Goal: Information Seeking & Learning: Understand process/instructions

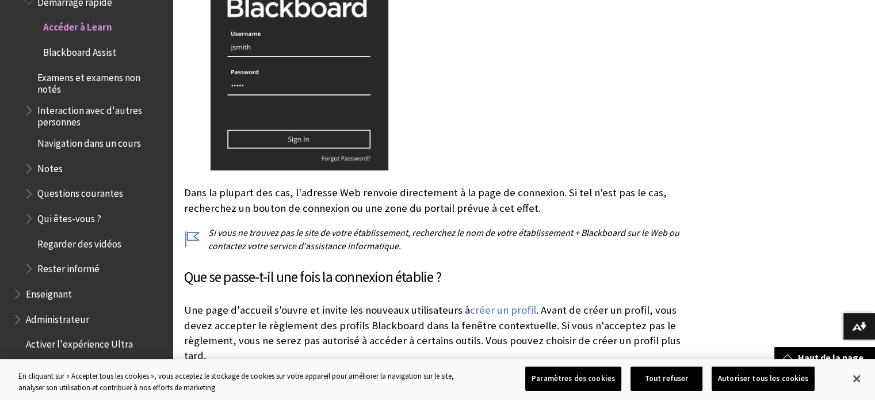
scroll to position [425, 0]
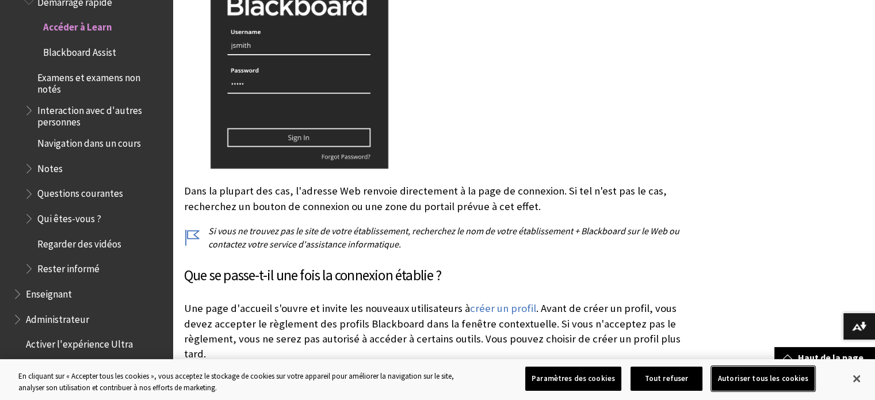
click at [793, 383] on button "Autoriser tous les cookies" at bounding box center [763, 379] width 103 height 24
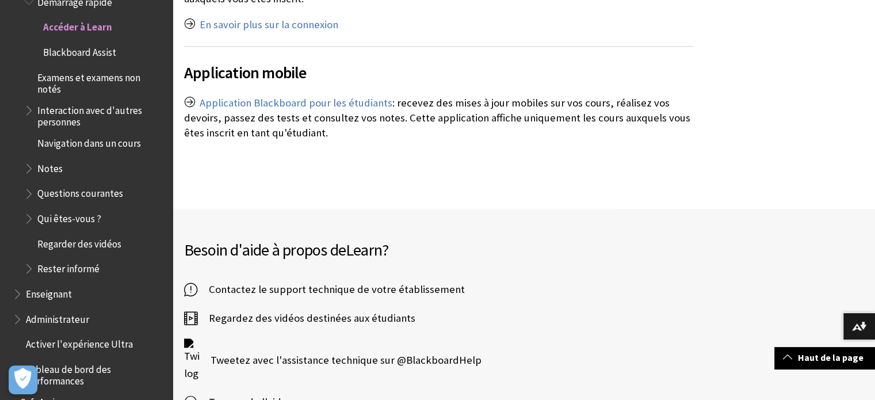
scroll to position [792, 0]
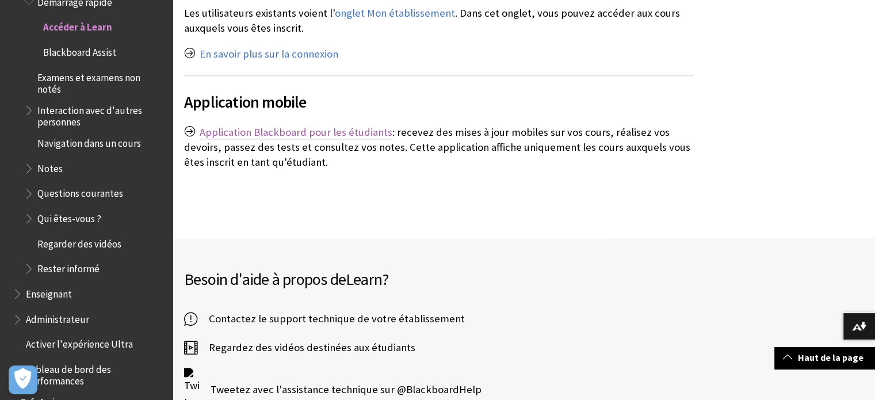
click at [360, 125] on link "Application Blackboard pour les étudiants" at bounding box center [296, 132] width 193 height 14
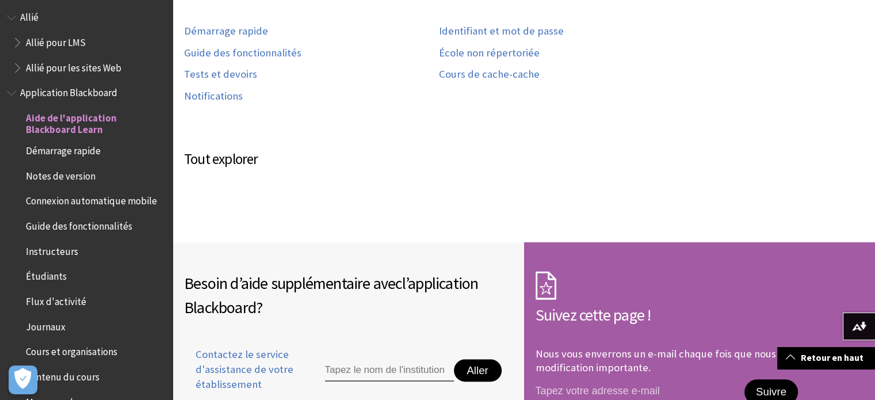
scroll to position [29, 0]
click at [76, 154] on font "Démarrage rapide" at bounding box center [63, 151] width 75 height 13
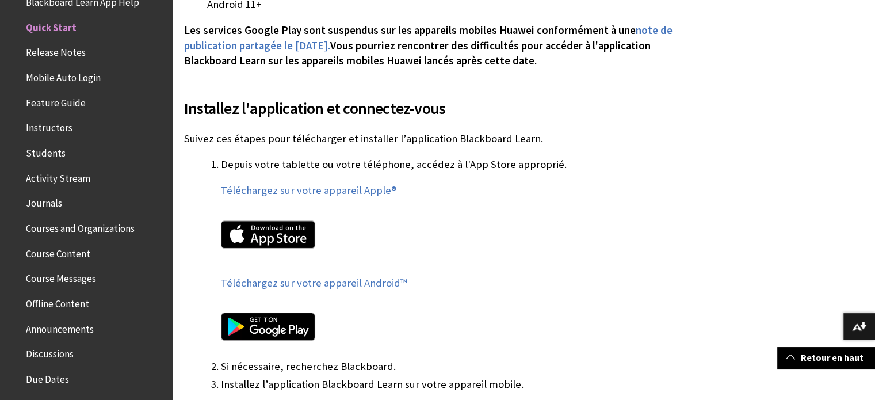
scroll to position [576, 0]
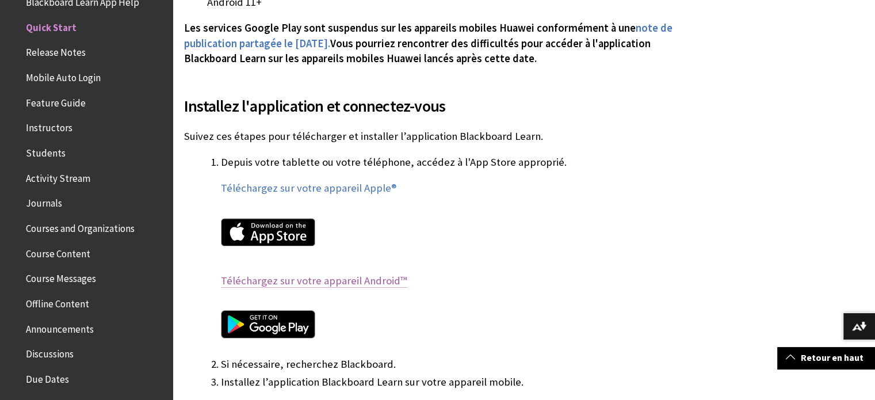
click at [332, 280] on font "Téléchargez sur votre appareil Android™" at bounding box center [314, 280] width 186 height 13
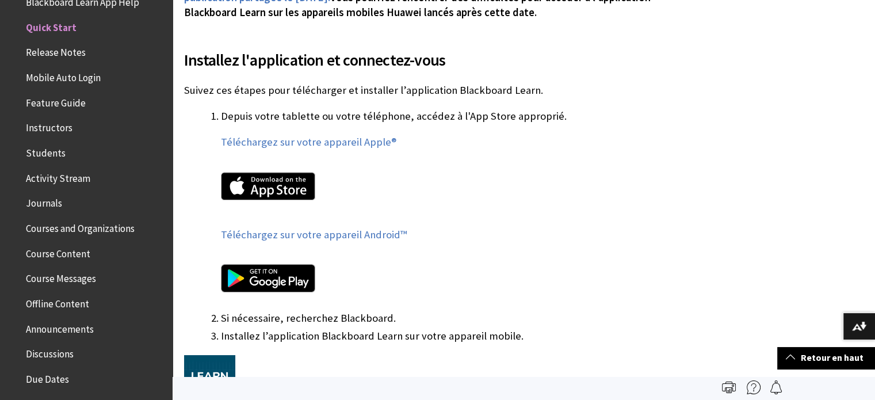
scroll to position [594, 0]
